Goal: Navigation & Orientation: Find specific page/section

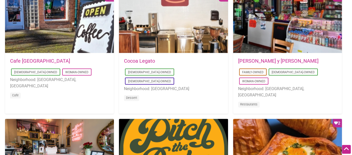
scroll to position [272, 0]
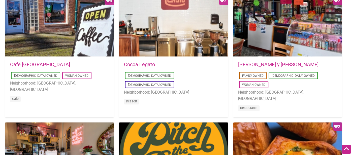
click at [226, 114] on article "Favorite Count 2 [DATE] 11:53:15 [PERSON_NAME] [DEMOGRAPHIC_DATA]-Owned [DEMOGR…" at bounding box center [173, 56] width 109 height 121
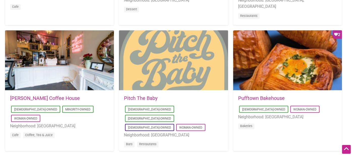
scroll to position [364, 0]
click at [172, 40] on div at bounding box center [173, 60] width 109 height 60
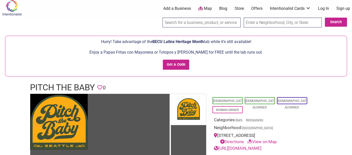
scroll to position [6, 0]
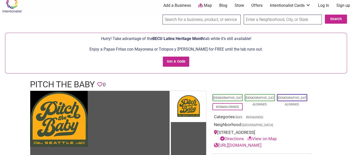
click at [124, 15] on div "0 Add a Business Map Blog Store Offers Intentionalist Cards Buy Black Card Inte…" at bounding box center [201, 5] width 308 height 20
